Goal: Task Accomplishment & Management: Manage account settings

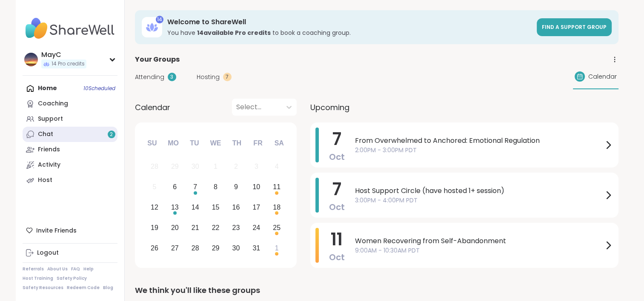
drag, startPoint x: 0, startPoint y: 0, endPoint x: 90, endPoint y: 130, distance: 158.4
click at [90, 130] on link "Chat 2" at bounding box center [70, 134] width 95 height 15
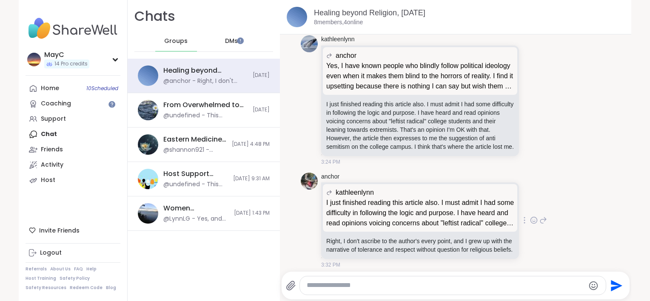
scroll to position [2890, 0]
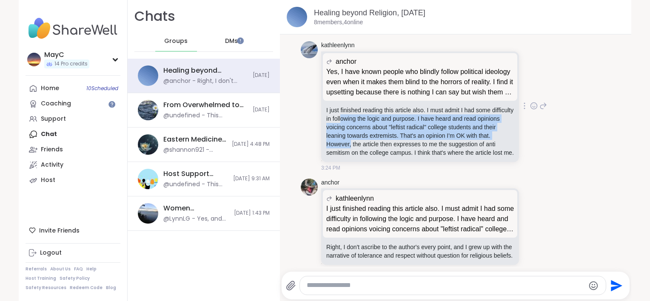
drag, startPoint x: 363, startPoint y: 136, endPoint x: 361, endPoint y: 159, distance: 23.0
click at [361, 157] on p "I just finished reading this article also. I must admit I had some difficulty i…" at bounding box center [420, 131] width 188 height 51
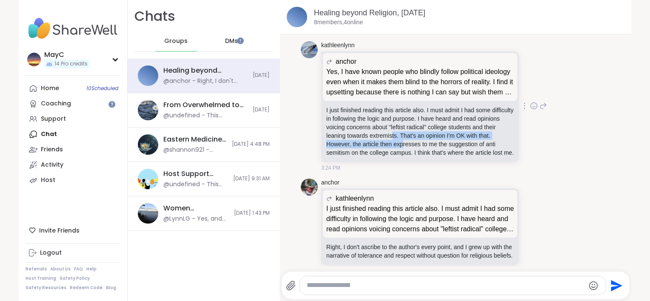
drag, startPoint x: 413, startPoint y: 157, endPoint x: 411, endPoint y: 167, distance: 9.6
click at [411, 157] on p "I just finished reading this article also. I must admit I had some difficulty i…" at bounding box center [420, 131] width 188 height 51
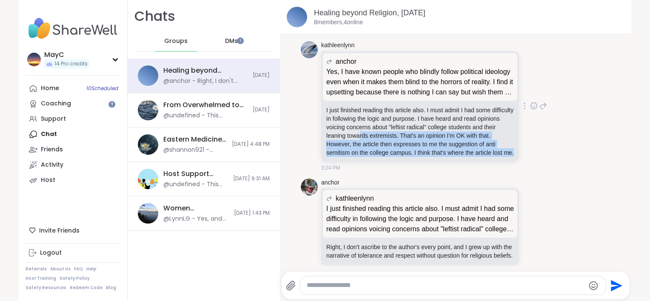
drag, startPoint x: 393, startPoint y: 177, endPoint x: 382, endPoint y: 155, distance: 24.9
click at [382, 155] on p "I just finished reading this article also. I must admit I had some difficulty i…" at bounding box center [420, 131] width 188 height 51
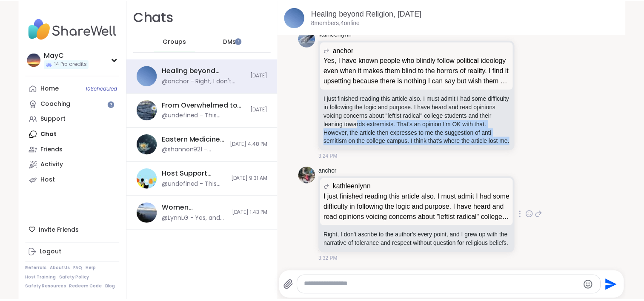
scroll to position [2938, 0]
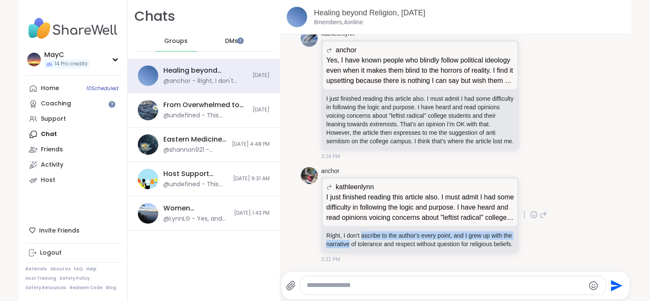
drag, startPoint x: 358, startPoint y: 228, endPoint x: 356, endPoint y: 240, distance: 12.0
click at [356, 240] on p "Right, I don't ascribe to the author's every point, and I grew up with the narr…" at bounding box center [420, 240] width 188 height 17
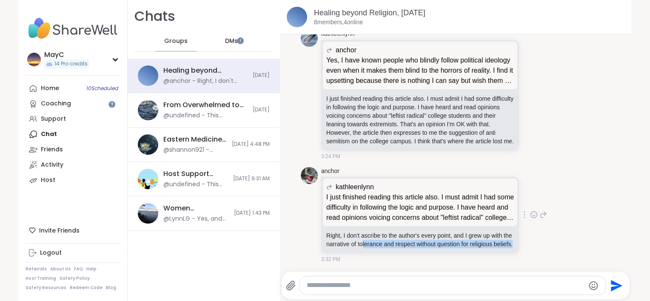
drag, startPoint x: 386, startPoint y: 246, endPoint x: 369, endPoint y: 235, distance: 20.3
click at [369, 235] on p "Right, I don't ascribe to the author's every point, and I grew up with the narr…" at bounding box center [420, 240] width 188 height 17
click at [51, 91] on div "Home 10 Scheduled" at bounding box center [50, 88] width 18 height 9
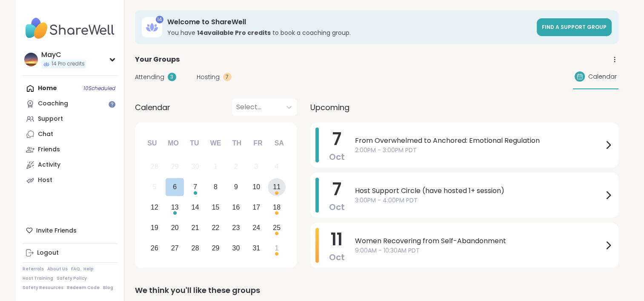
click at [278, 186] on div "11" at bounding box center [277, 186] width 8 height 11
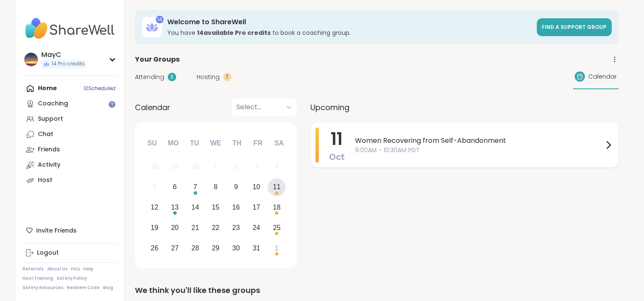
click at [361, 150] on span "9:00AM - 10:30AM PDT" at bounding box center [479, 150] width 248 height 9
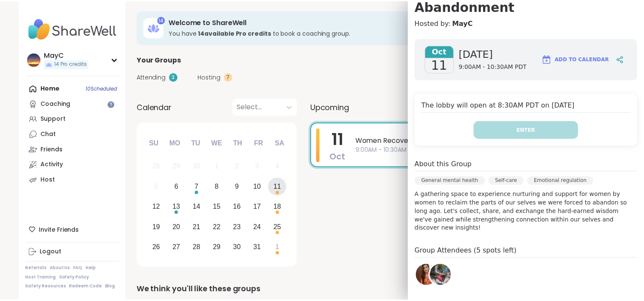
scroll to position [100, 0]
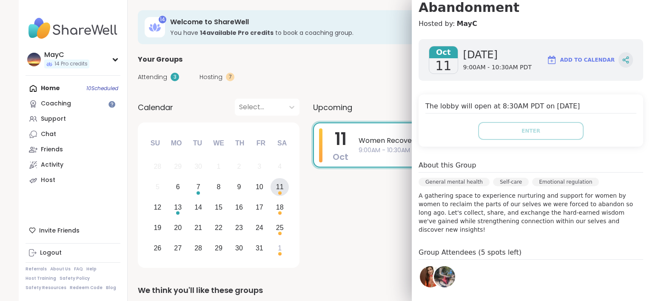
click at [622, 57] on icon at bounding box center [626, 60] width 8 height 8
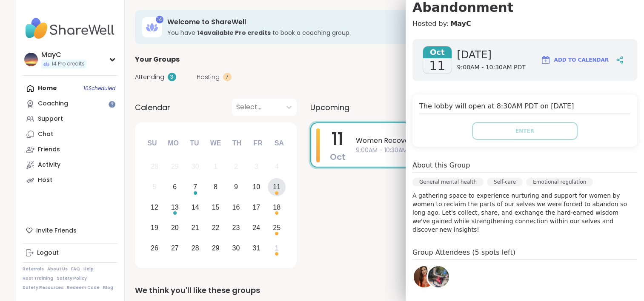
scroll to position [175, 0]
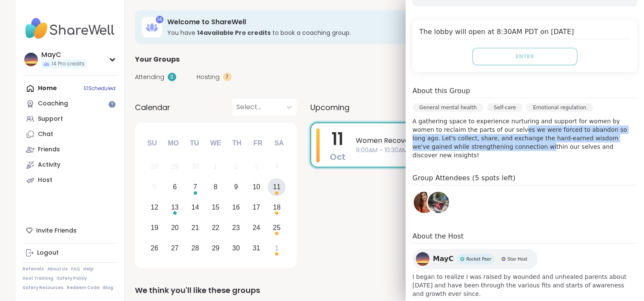
drag, startPoint x: 485, startPoint y: 127, endPoint x: 488, endPoint y: 146, distance: 19.0
click at [488, 146] on p "A gathering space to experience nurturing and support for women by women to rec…" at bounding box center [524, 138] width 225 height 43
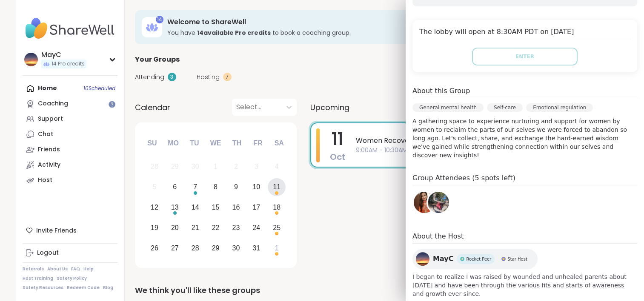
click at [521, 146] on p "A gathering space to experience nurturing and support for women by women to rec…" at bounding box center [524, 138] width 225 height 43
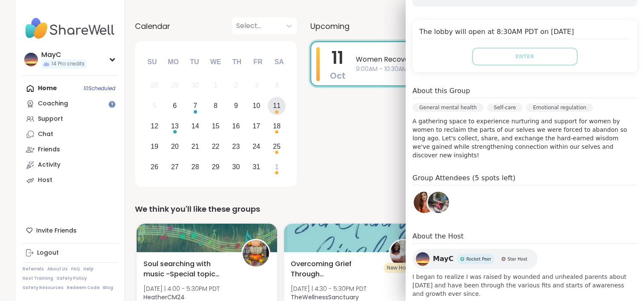
scroll to position [81, 0]
click at [53, 181] on link "Host" at bounding box center [70, 180] width 95 height 15
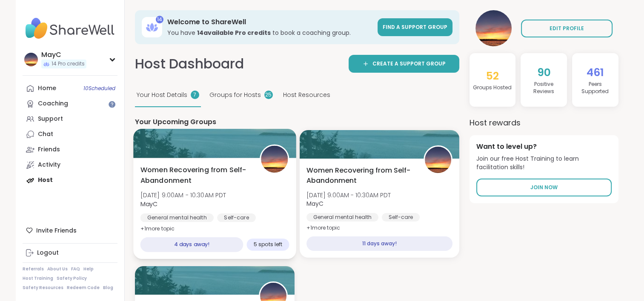
click at [262, 252] on div "4 days away! 5 spots left" at bounding box center [214, 245] width 149 height 15
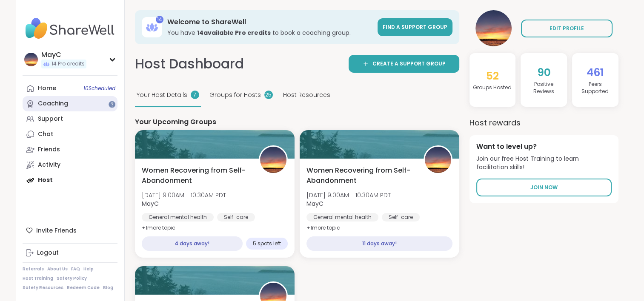
click at [51, 99] on link "Coaching" at bounding box center [70, 103] width 95 height 15
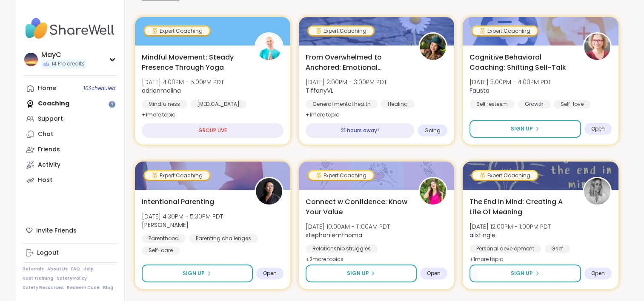
scroll to position [175, 0]
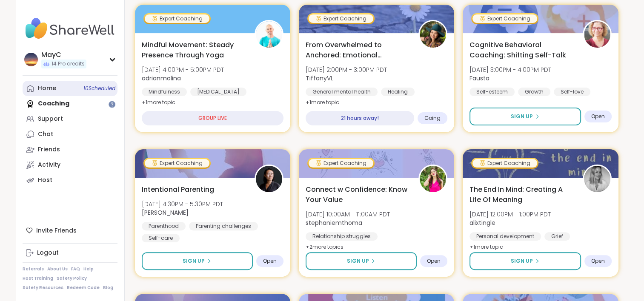
click at [47, 95] on link "Home 10 Scheduled" at bounding box center [70, 88] width 95 height 15
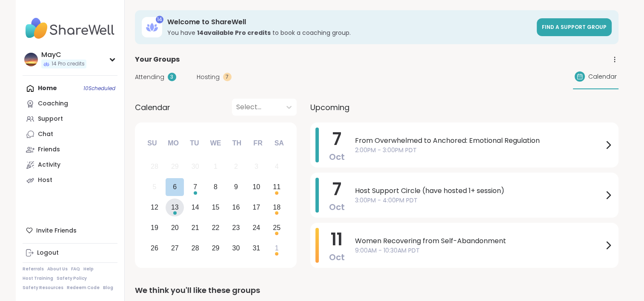
click at [175, 203] on div "13" at bounding box center [175, 207] width 8 height 11
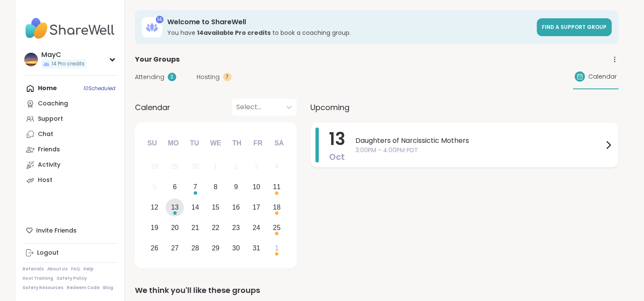
click at [375, 138] on span "Daughters of Narcissictic Mothers" at bounding box center [479, 141] width 248 height 10
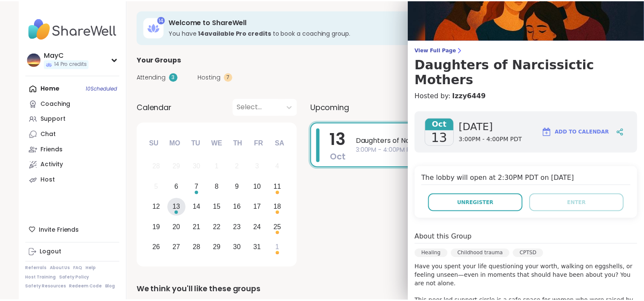
scroll to position [24, 0]
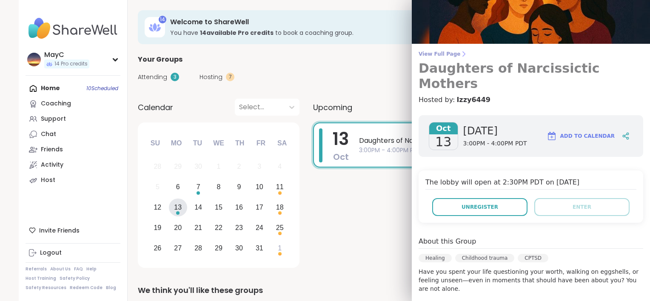
click at [435, 53] on span "View Full Page" at bounding box center [531, 54] width 225 height 7
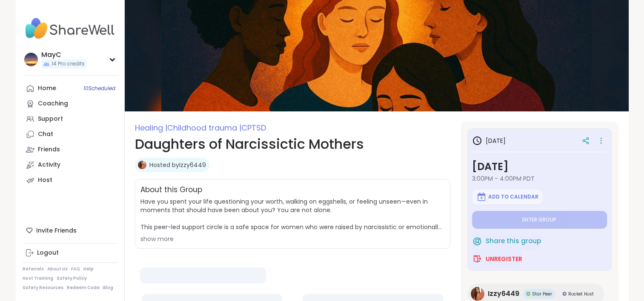
type textarea "*"
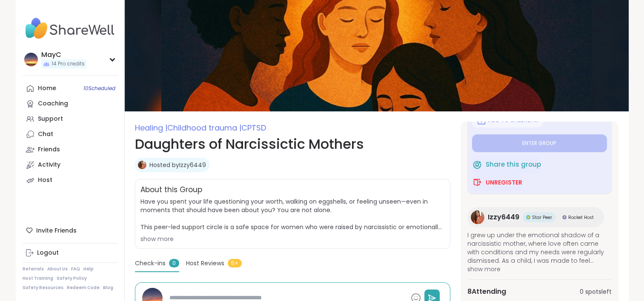
scroll to position [77, 0]
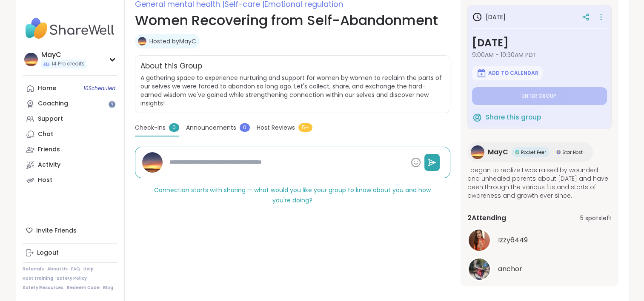
scroll to position [88, 0]
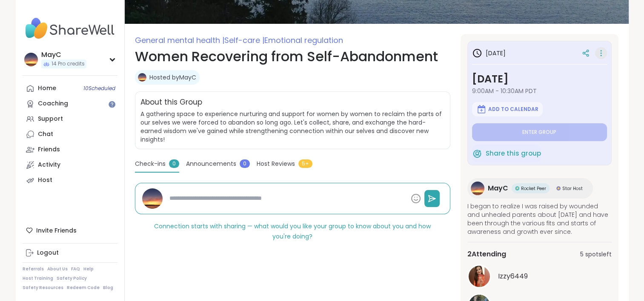
click at [597, 53] on icon at bounding box center [601, 53] width 9 height 12
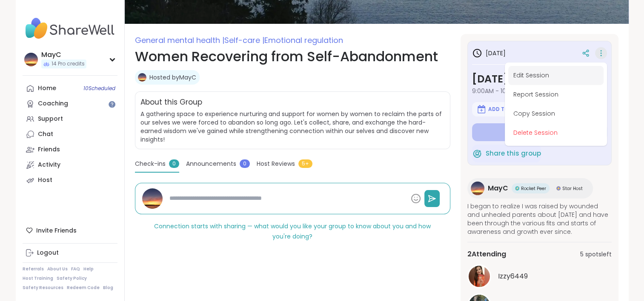
click at [528, 75] on button "Edit Session" at bounding box center [555, 75] width 95 height 19
type textarea "*"
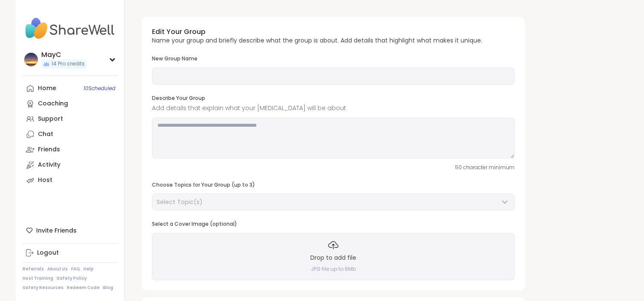
type input "**********"
type textarea "**********"
type input "*"
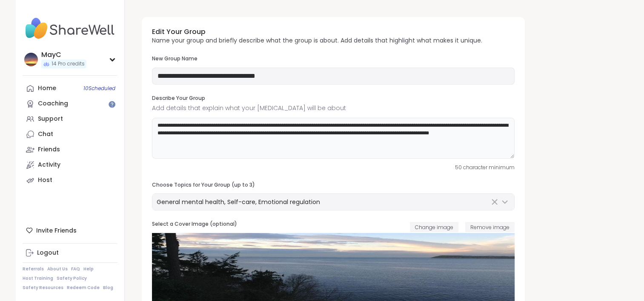
click at [227, 133] on textarea "**********" at bounding box center [333, 138] width 363 height 41
click at [280, 131] on textarea "**********" at bounding box center [333, 138] width 363 height 41
type textarea "**********"
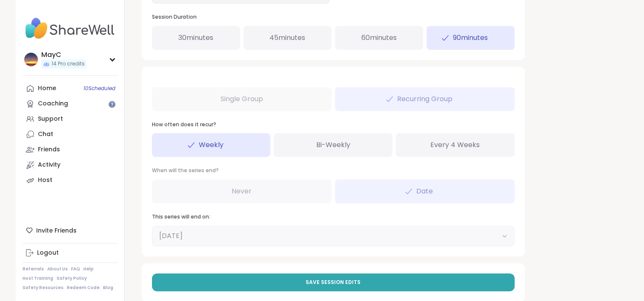
scroll to position [449, 0]
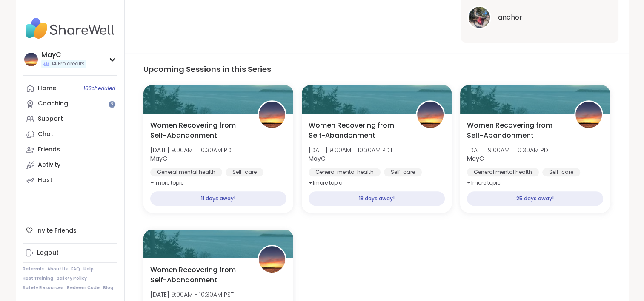
scroll to position [368, 0]
click at [37, 181] on link "Host" at bounding box center [70, 180] width 95 height 15
type textarea "*"
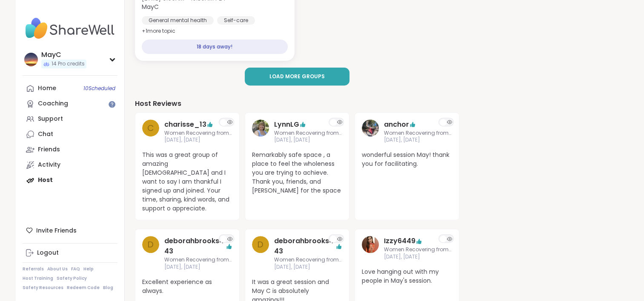
scroll to position [335, 0]
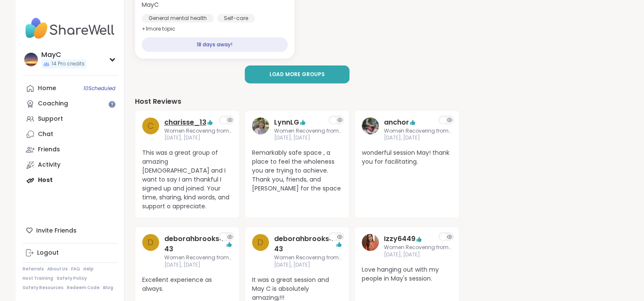
click at [179, 123] on link "charisse_13" at bounding box center [185, 122] width 42 height 10
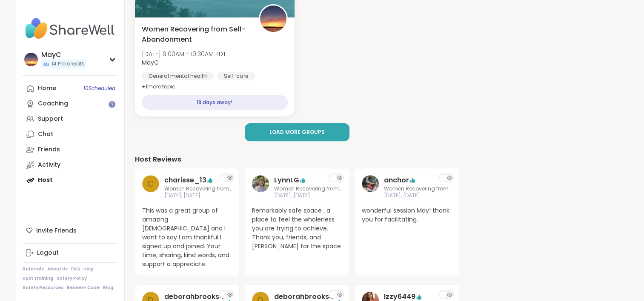
scroll to position [278, 0]
